Goal: Contribute content: Contribute content

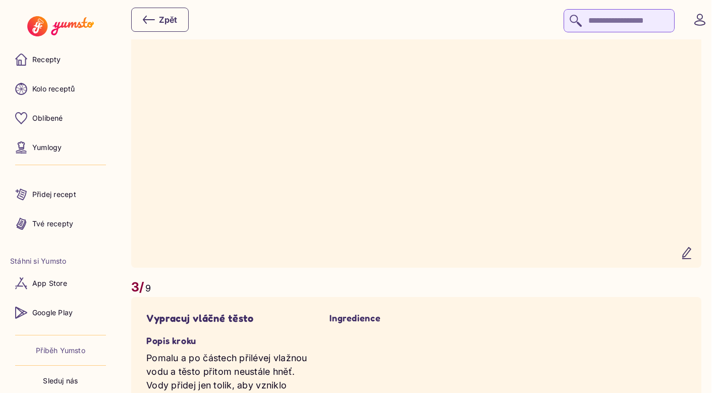
scroll to position [1293, 0]
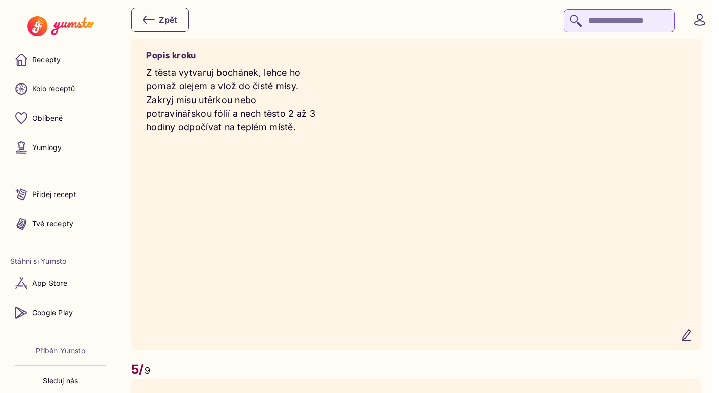
scroll to position [1952, 0]
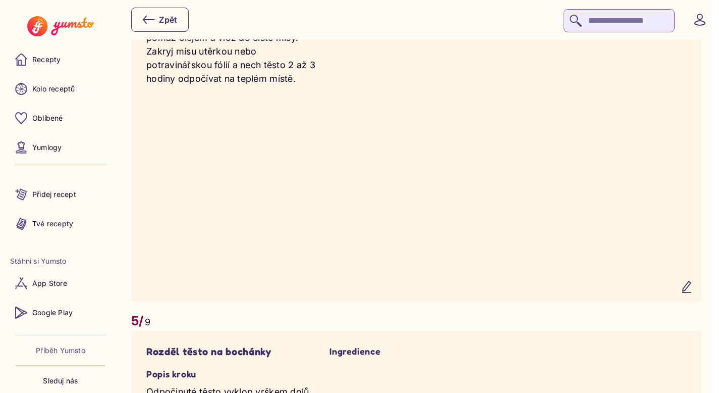
click at [691, 292] on icon "button" at bounding box center [687, 286] width 8 height 11
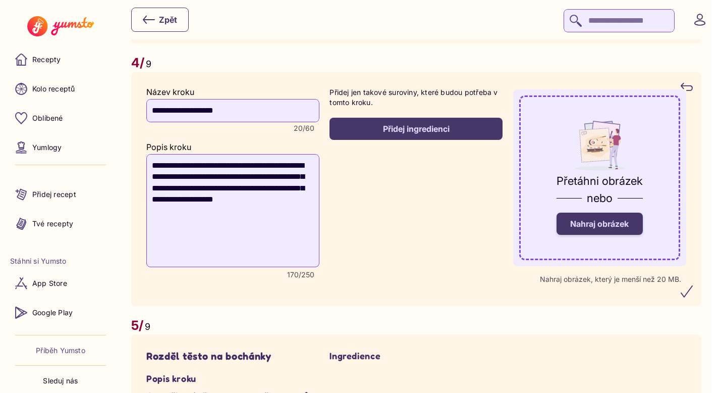
click at [642, 235] on label "Nahraj obrázek" at bounding box center [600, 224] width 86 height 22
click at [0, 0] on input "Nahraj obrázek" at bounding box center [0, 0] width 0 height 0
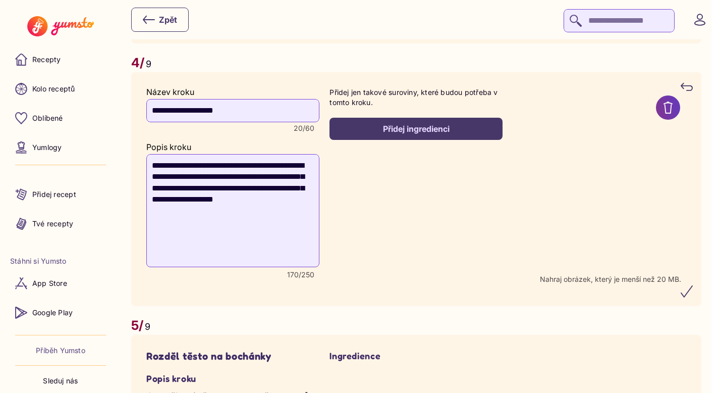
click at [693, 297] on icon "submit" at bounding box center [687, 291] width 12 height 12
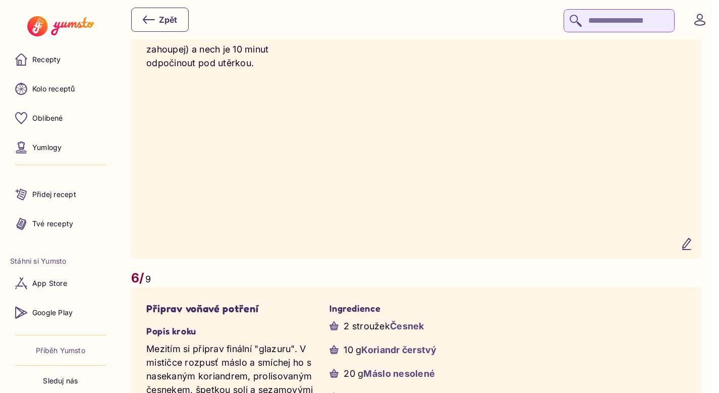
scroll to position [2369, 0]
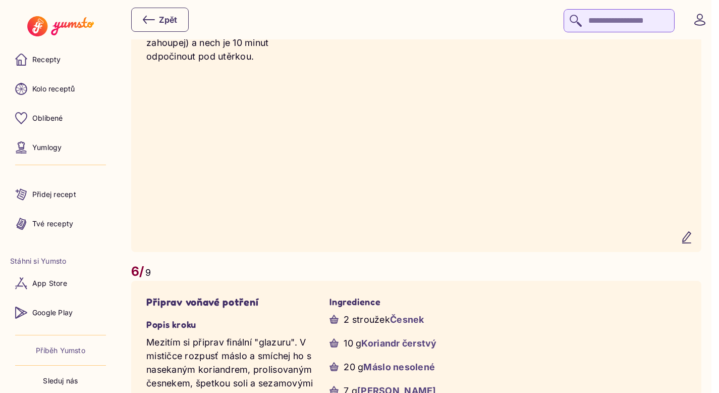
click at [693, 243] on icon "button" at bounding box center [687, 237] width 12 height 12
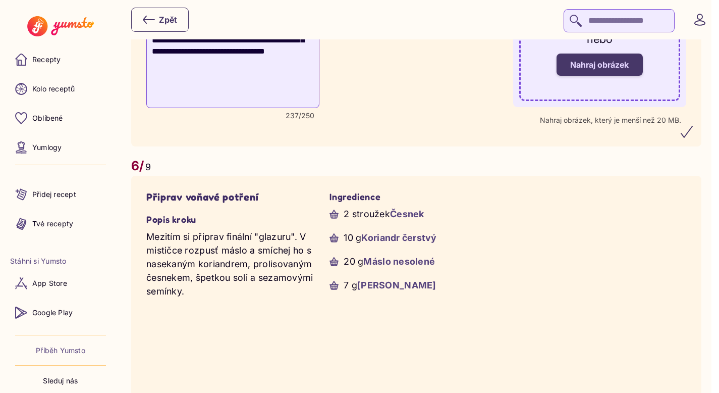
scroll to position [2260, 0]
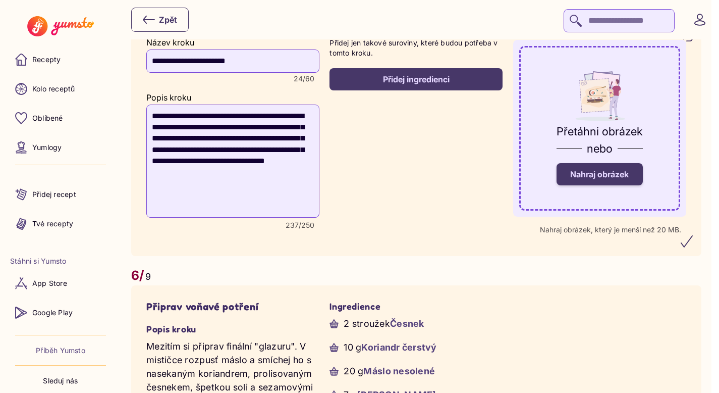
click at [589, 179] on span "Nahraj obrázek" at bounding box center [599, 174] width 59 height 10
click at [0, 0] on input "Nahraj obrázek" at bounding box center [0, 0] width 0 height 0
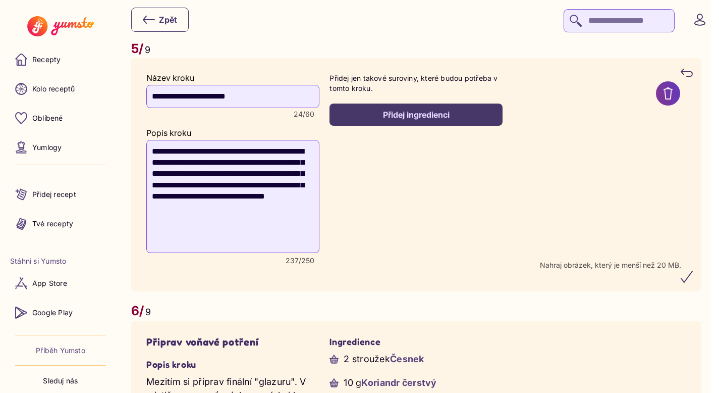
scroll to position [2209, 0]
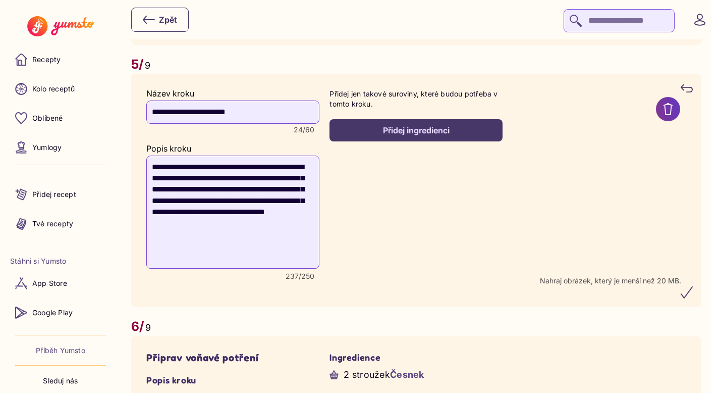
click at [693, 298] on icon "submit" at bounding box center [687, 292] width 12 height 12
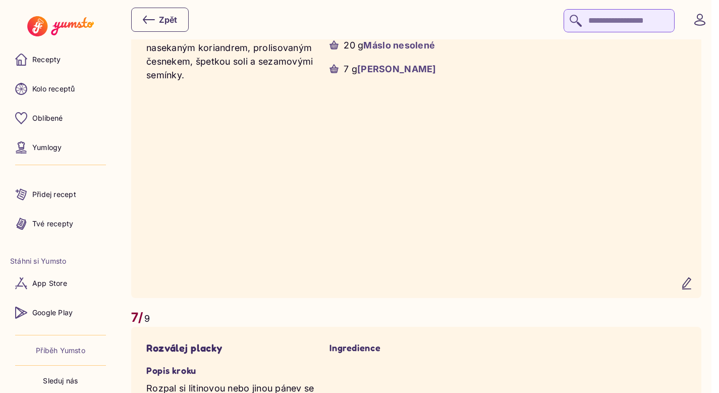
scroll to position [2693, 0]
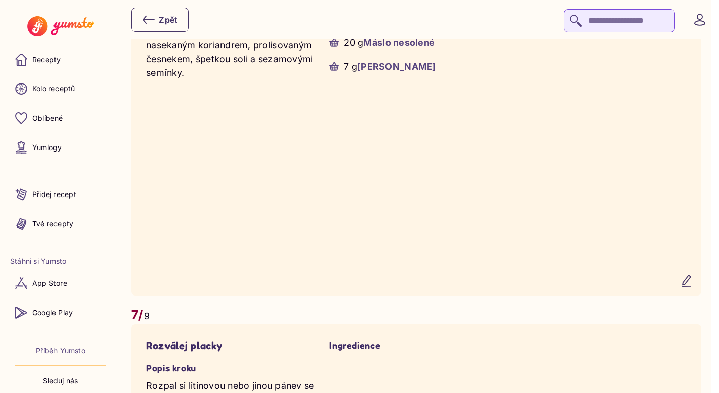
click at [693, 287] on icon "button" at bounding box center [687, 281] width 12 height 12
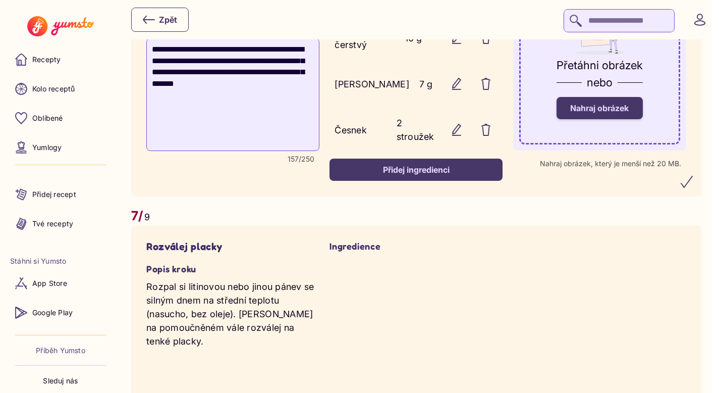
scroll to position [2593, 0]
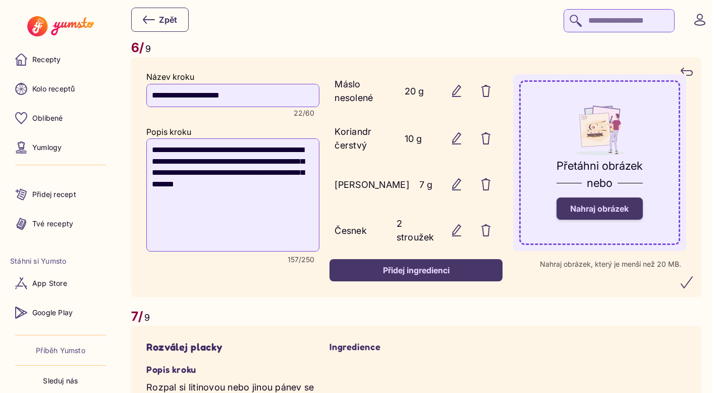
click at [619, 220] on label "Nahraj obrázek" at bounding box center [600, 208] width 86 height 22
click at [0, 0] on input "Nahraj obrázek" at bounding box center [0, 0] width 0 height 0
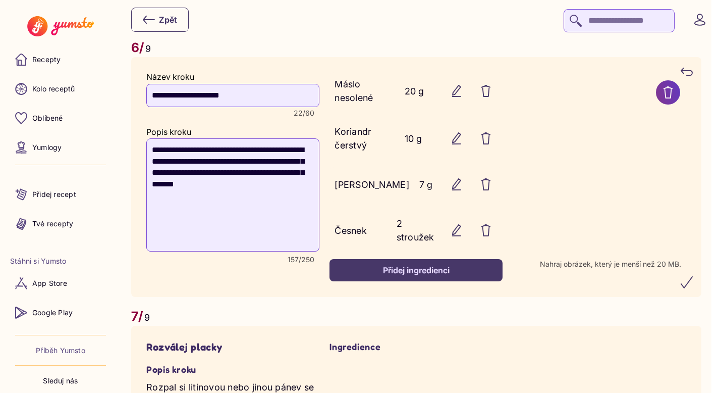
click at [693, 288] on icon "submit" at bounding box center [687, 282] width 12 height 12
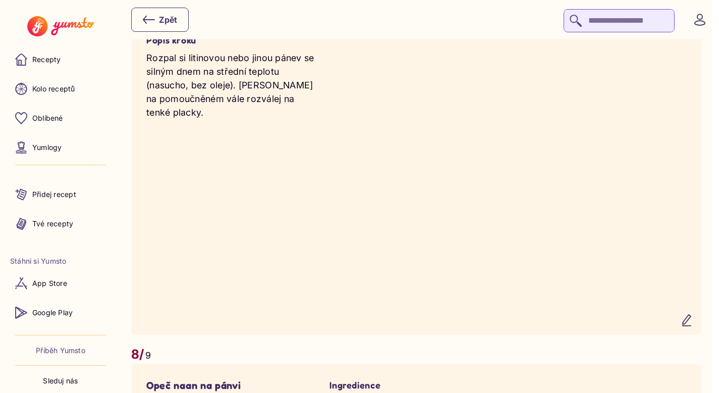
scroll to position [3027, 0]
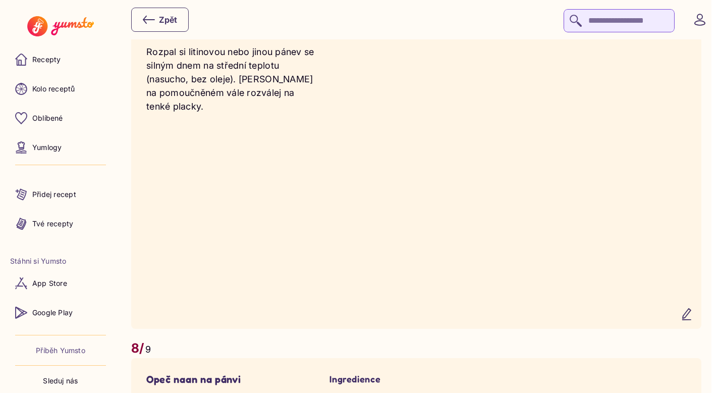
click at [695, 326] on button "button" at bounding box center [687, 314] width 24 height 24
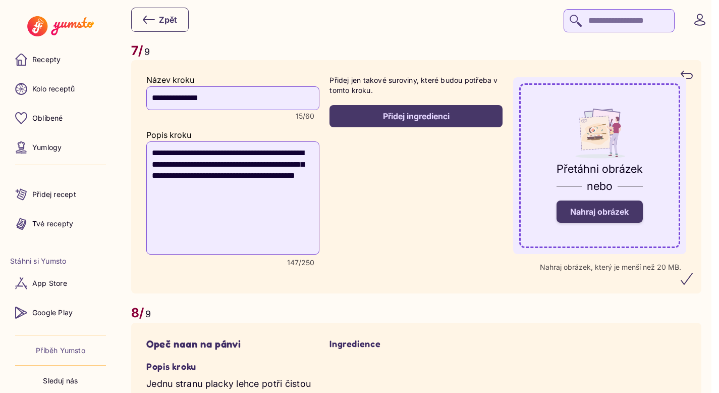
scroll to position [2957, 0]
click at [613, 217] on span "Nahraj obrázek" at bounding box center [599, 212] width 59 height 10
click at [0, 0] on input "Nahraj obrázek" at bounding box center [0, 0] width 0 height 0
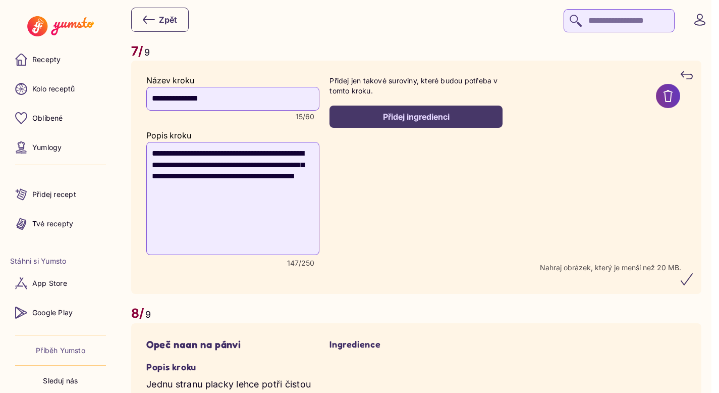
click at [693, 285] on icon "submit" at bounding box center [687, 279] width 12 height 12
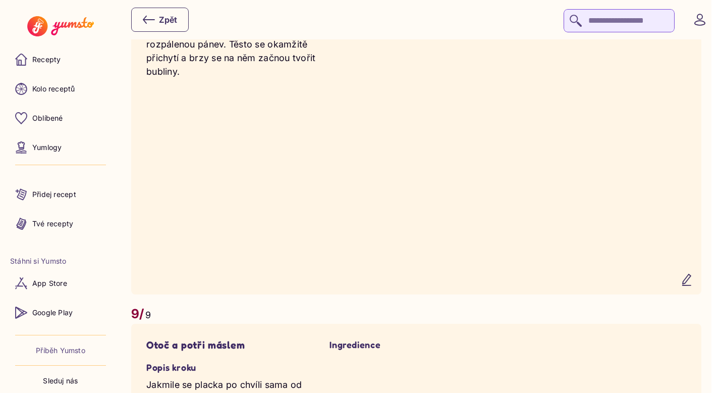
scroll to position [3428, 0]
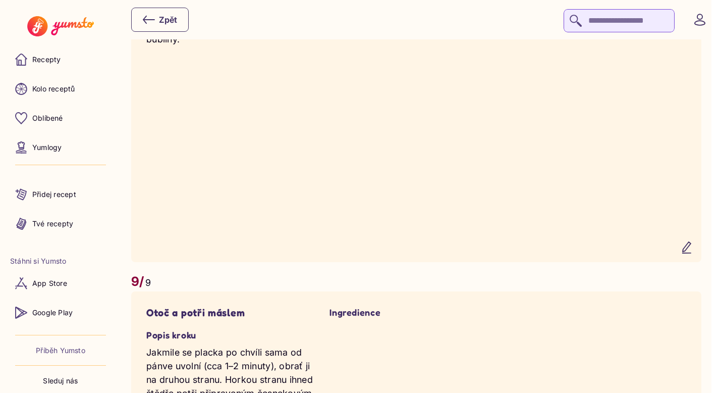
click at [688, 259] on button "button" at bounding box center [687, 247] width 24 height 24
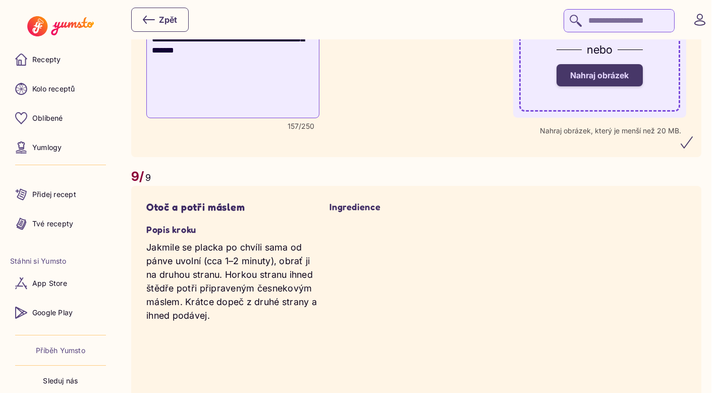
scroll to position [3351, 0]
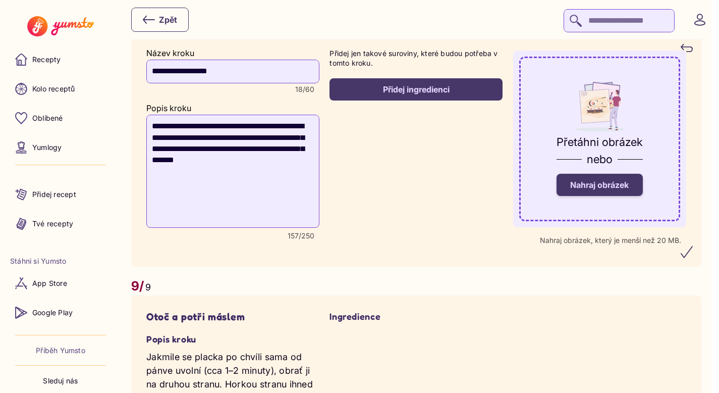
click at [624, 190] on span "Nahraj obrázek" at bounding box center [599, 185] width 59 height 10
click at [0, 0] on input "Nahraj obrázek" at bounding box center [0, 0] width 0 height 0
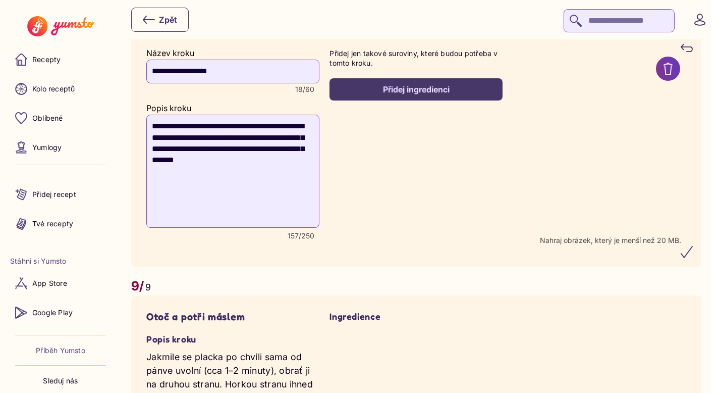
click at [693, 258] on icon "submit" at bounding box center [687, 252] width 12 height 12
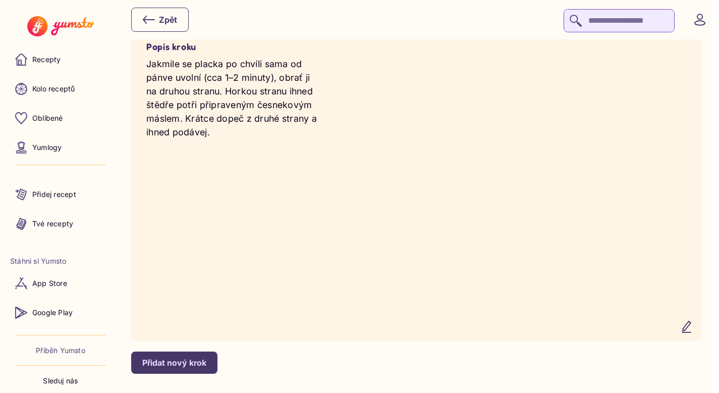
scroll to position [3755, 0]
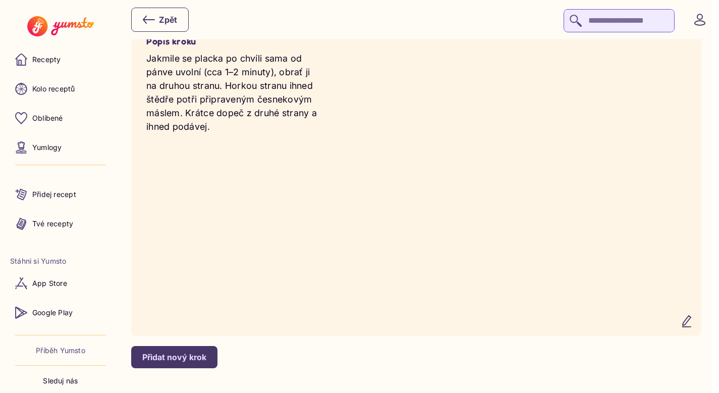
click at [691, 327] on icon "button" at bounding box center [687, 321] width 8 height 11
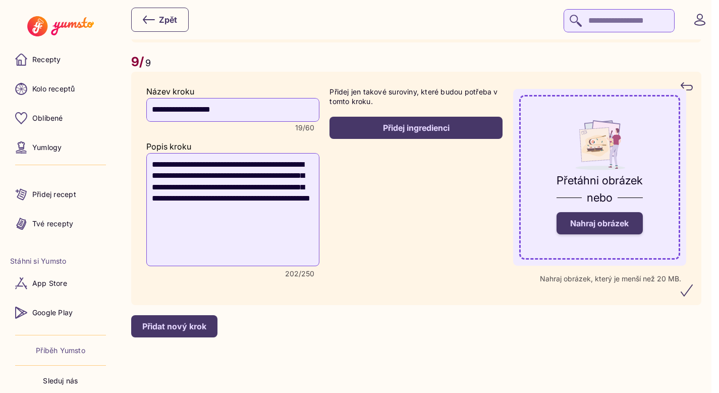
click at [624, 224] on span "Nahraj obrázek" at bounding box center [599, 223] width 59 height 10
click at [0, 0] on input "Nahraj obrázek" at bounding box center [0, 0] width 0 height 0
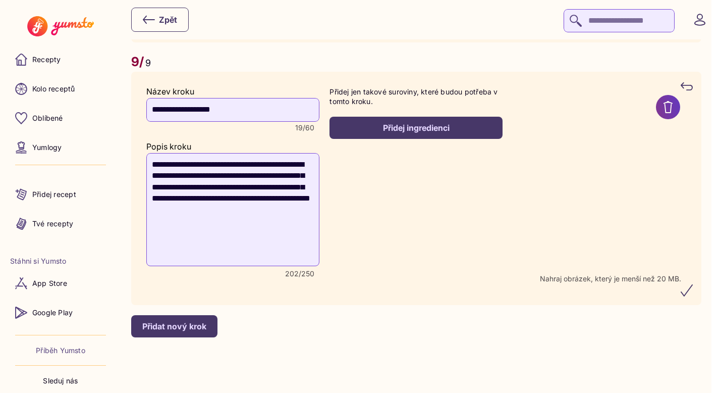
click at [689, 295] on icon "submit" at bounding box center [687, 290] width 12 height 12
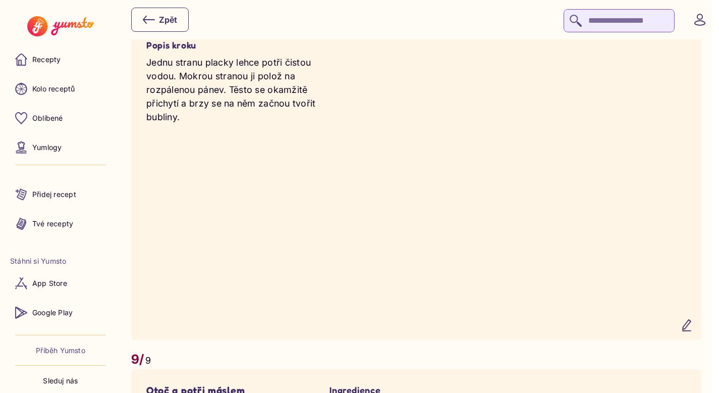
scroll to position [3401, 0]
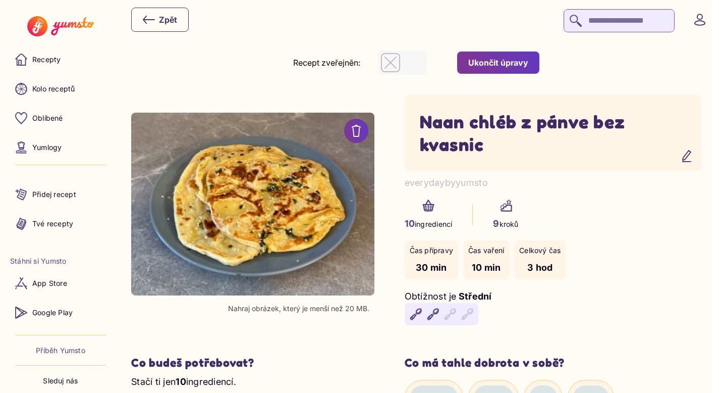
click at [520, 66] on div "Ukončit úpravy" at bounding box center [498, 62] width 60 height 11
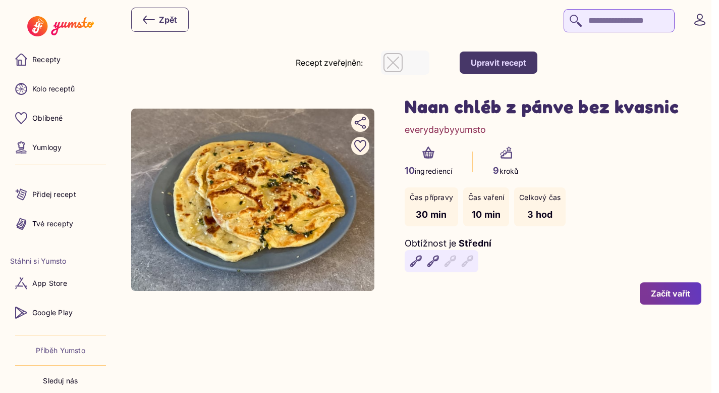
click at [679, 294] on div "Začít vařit" at bounding box center [670, 293] width 39 height 11
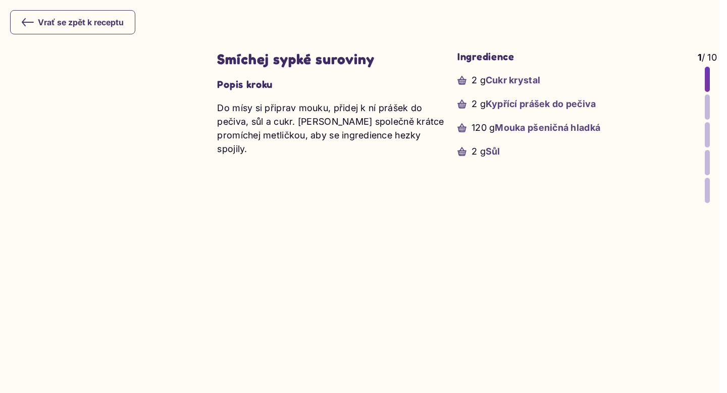
click at [705, 110] on div at bounding box center [707, 106] width 5 height 25
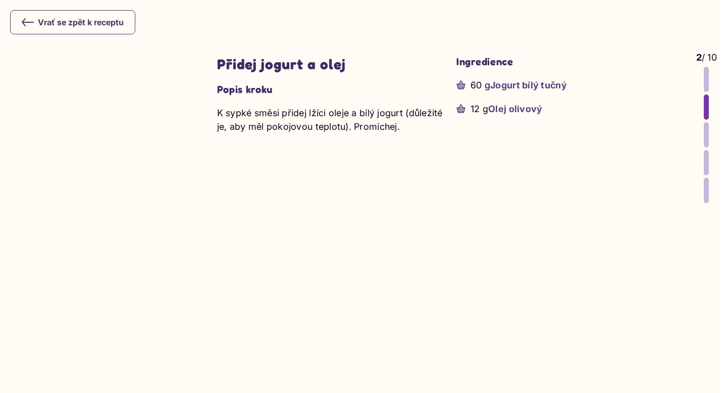
click at [704, 134] on div at bounding box center [706, 134] width 5 height 25
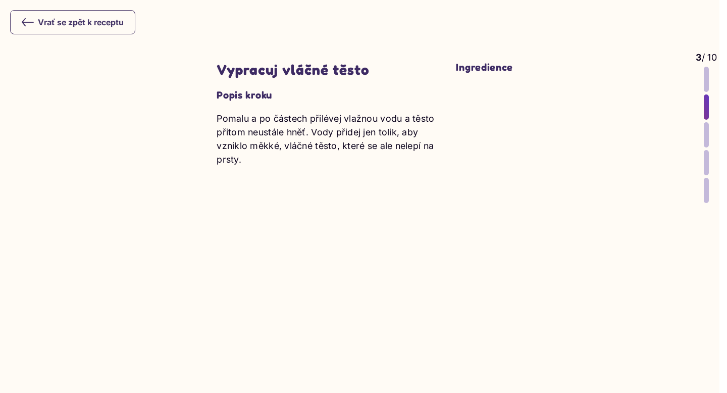
click at [704, 145] on div at bounding box center [706, 134] width 5 height 25
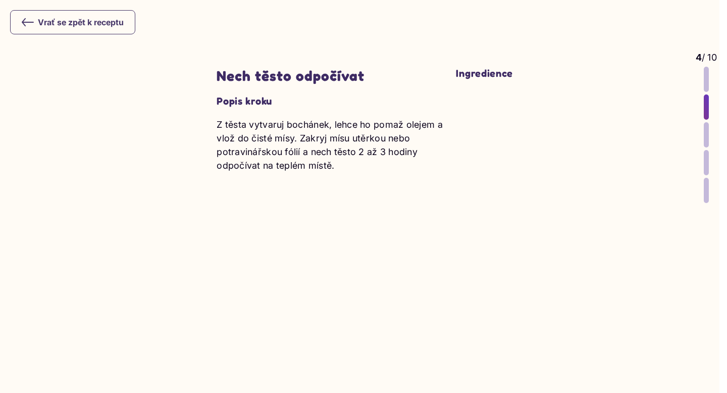
click at [704, 137] on div at bounding box center [706, 134] width 5 height 25
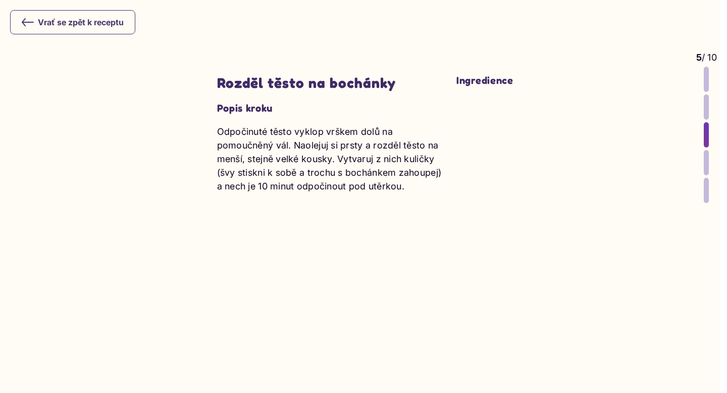
click at [704, 162] on div at bounding box center [706, 162] width 5 height 25
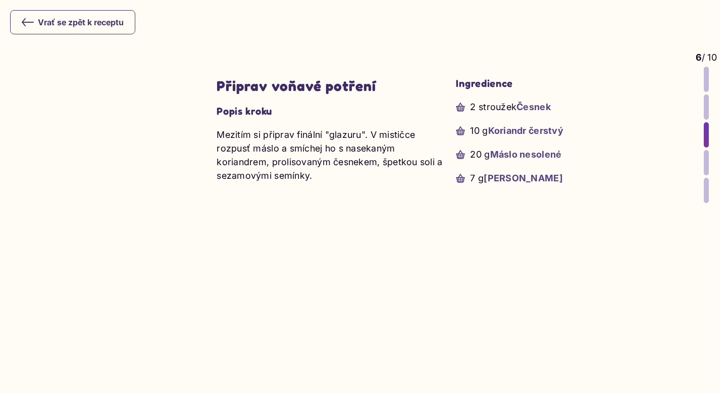
click at [704, 169] on div at bounding box center [706, 162] width 5 height 25
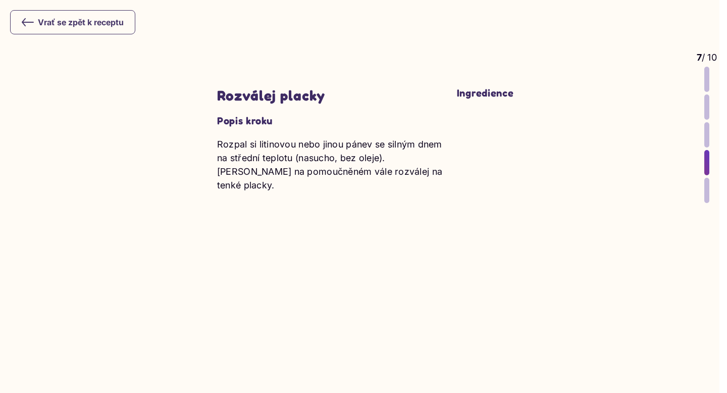
click at [704, 189] on div at bounding box center [706, 190] width 5 height 25
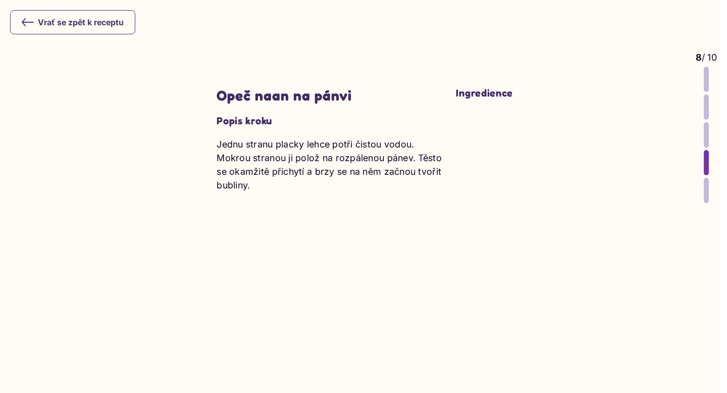
click at [704, 192] on div at bounding box center [706, 190] width 5 height 25
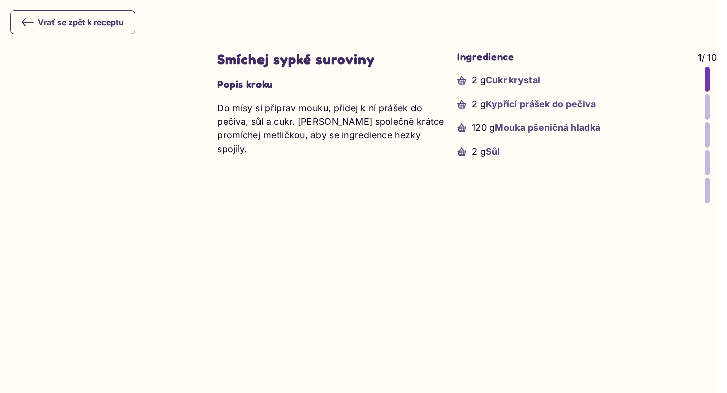
click at [29, 20] on icon at bounding box center [28, 22] width 12 height 12
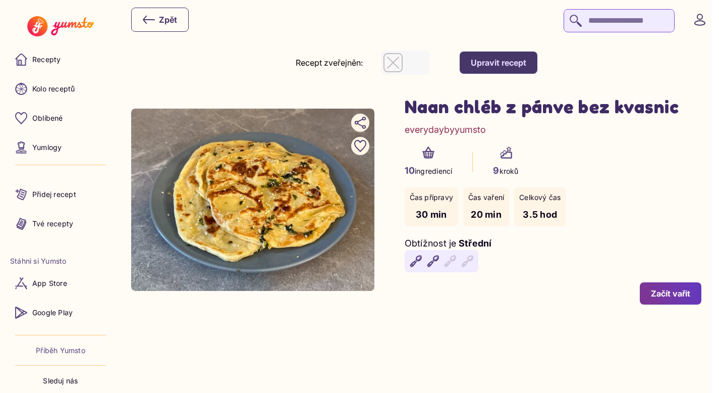
click at [527, 62] on div "Upravit recept" at bounding box center [499, 62] width 56 height 11
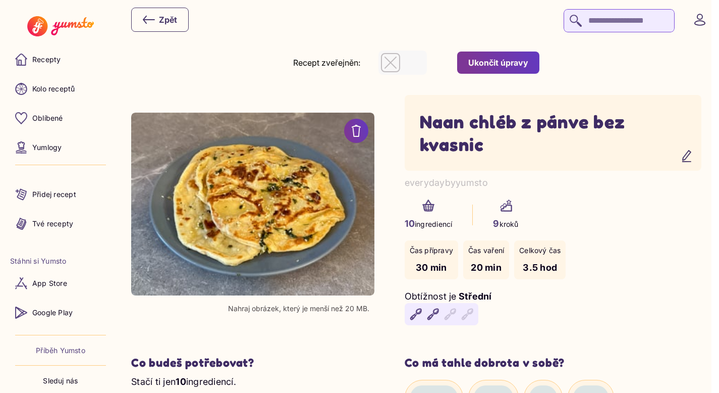
click at [406, 53] on div "button" at bounding box center [402, 62] width 43 height 19
click at [63, 217] on link "Tvé recepty" at bounding box center [60, 224] width 101 height 24
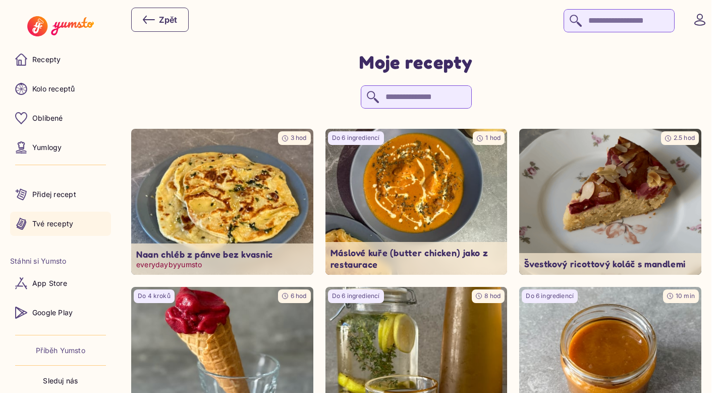
click at [238, 202] on img at bounding box center [222, 201] width 191 height 153
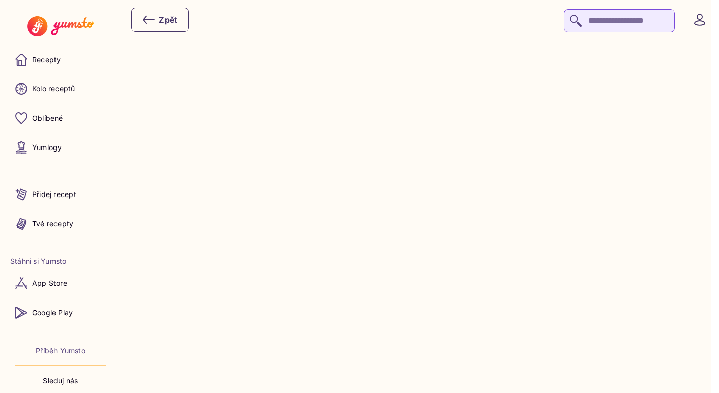
scroll to position [1531, 0]
click at [391, 377] on button "Podívej se na celý postup" at bounding box center [417, 388] width 138 height 23
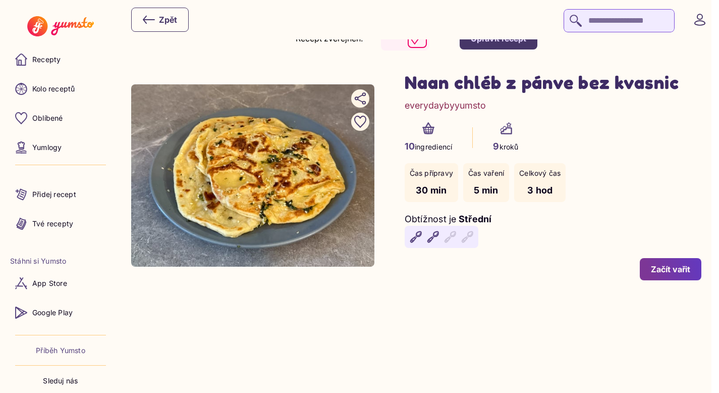
scroll to position [0, 0]
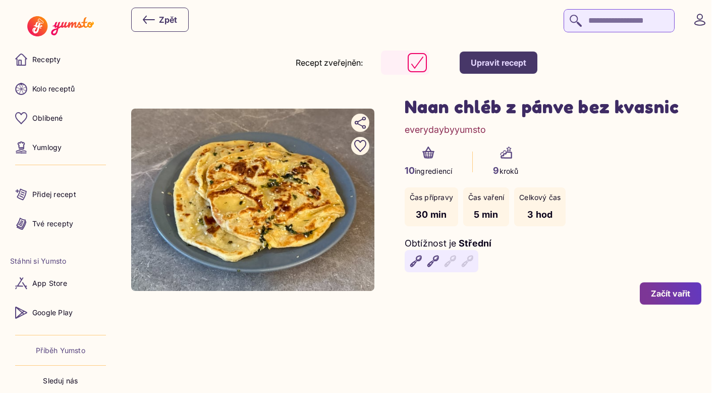
click at [507, 59] on div "Upravit recept" at bounding box center [499, 62] width 56 height 11
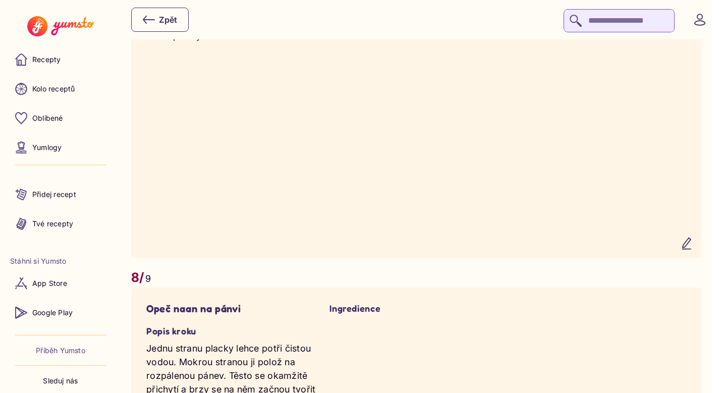
scroll to position [3107, 0]
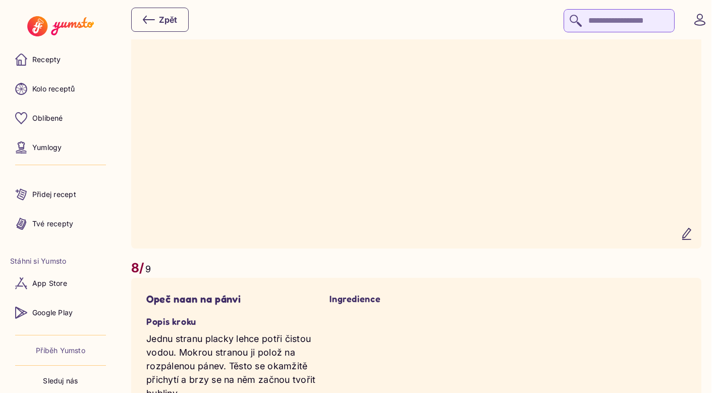
click at [692, 240] on icon "button" at bounding box center [687, 234] width 12 height 12
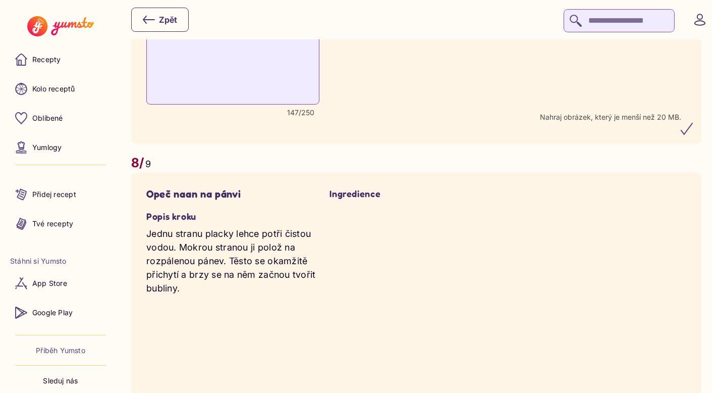
scroll to position [2998, 0]
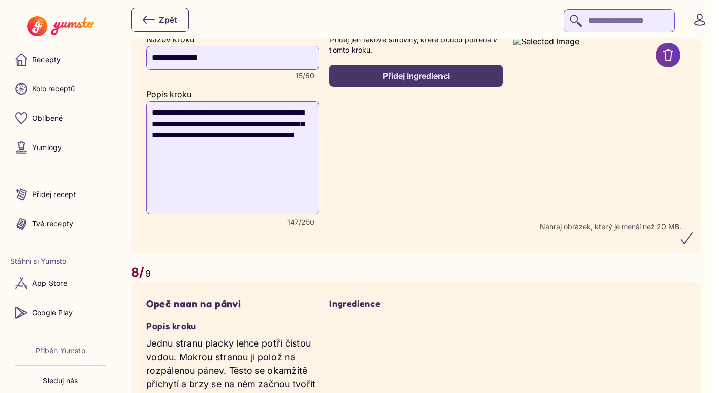
drag, startPoint x: 199, startPoint y: 154, endPoint x: 219, endPoint y: 143, distance: 22.2
click at [219, 143] on textarea "**********" at bounding box center [232, 157] width 173 height 113
type textarea "**********"
click at [359, 173] on recipe-step-ingredients "Přidej jen takové suroviny, které budou potřeba v tomto kroku. Přidej ingredien…" at bounding box center [416, 136] width 173 height 203
click at [690, 244] on icon "submit" at bounding box center [687, 238] width 11 height 11
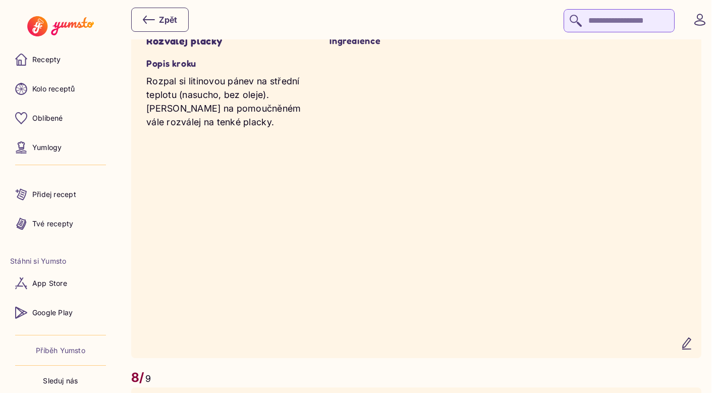
click at [413, 285] on div "Ingredience" at bounding box center [416, 189] width 173 height 308
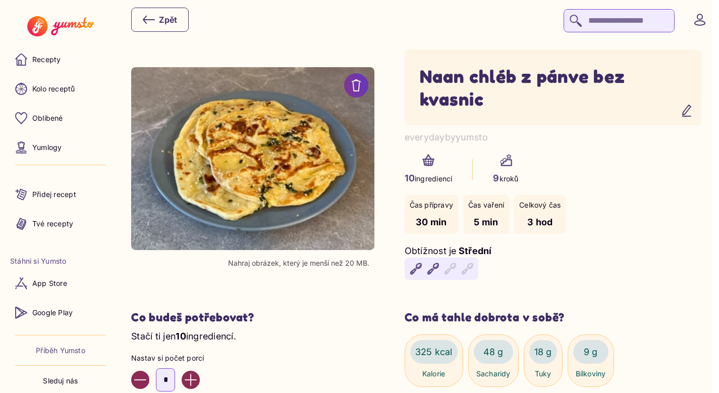
scroll to position [0, 0]
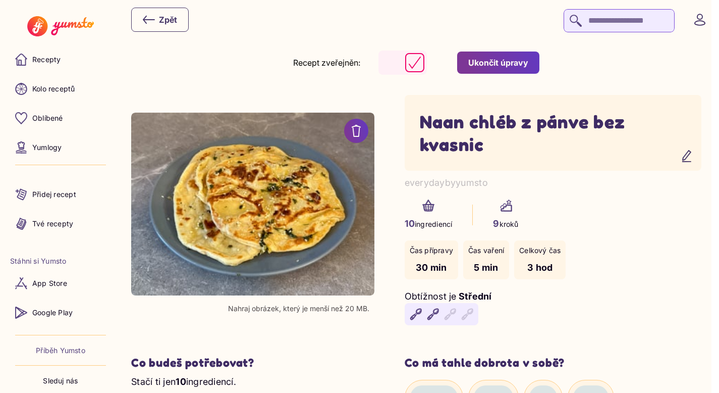
click at [514, 62] on div "Ukončit úpravy" at bounding box center [498, 62] width 60 height 11
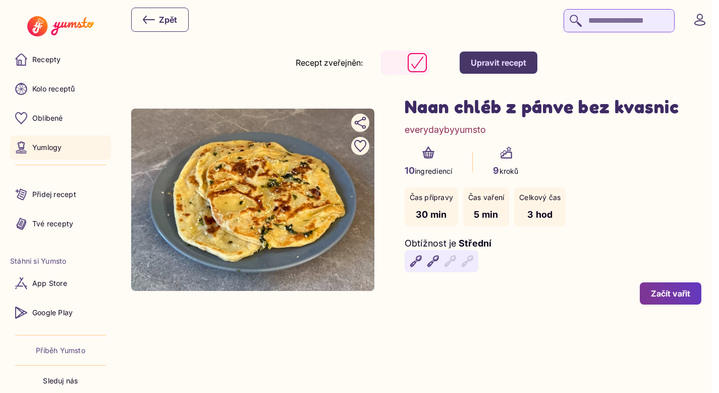
click at [53, 151] on p "Yumlogy" at bounding box center [46, 147] width 29 height 10
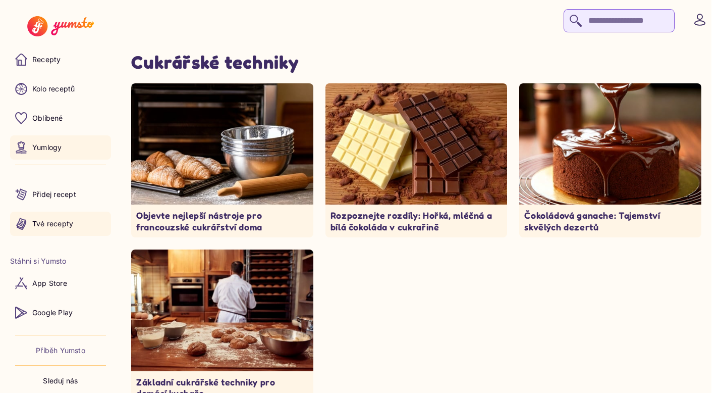
click at [55, 222] on p "Tvé recepty" at bounding box center [52, 224] width 41 height 10
